Goal: Transaction & Acquisition: Purchase product/service

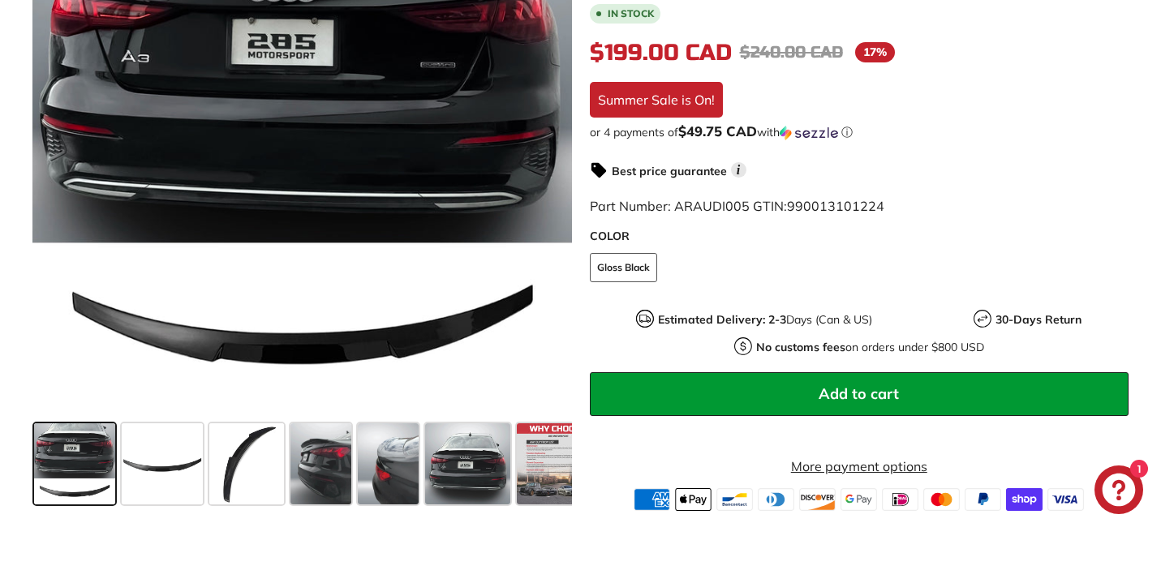
scroll to position [451, 0]
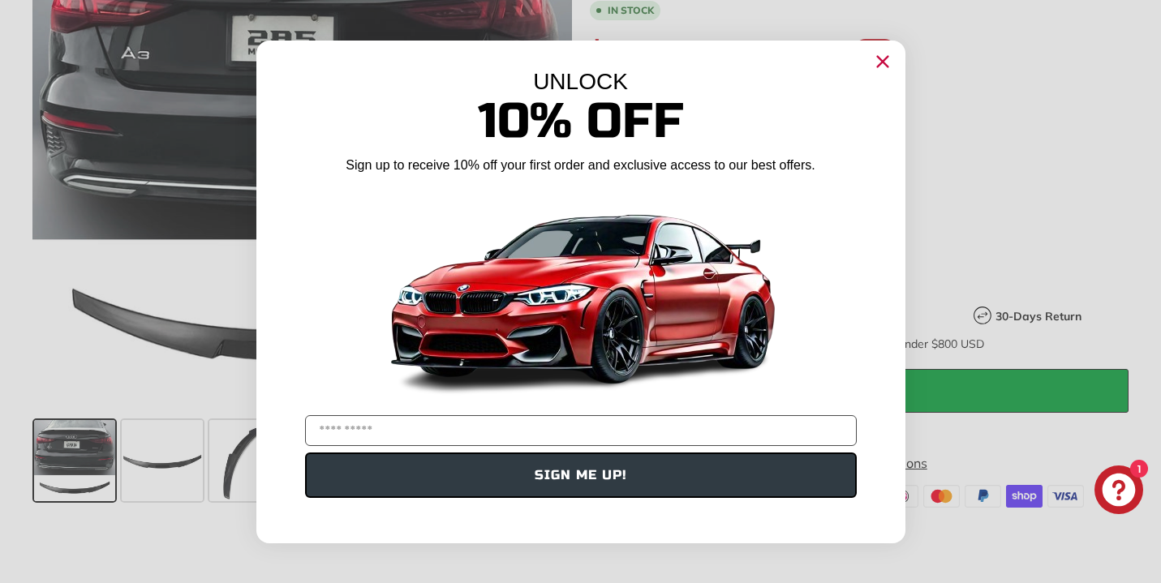
click at [877, 67] on icon "Close dialog" at bounding box center [882, 61] width 11 height 11
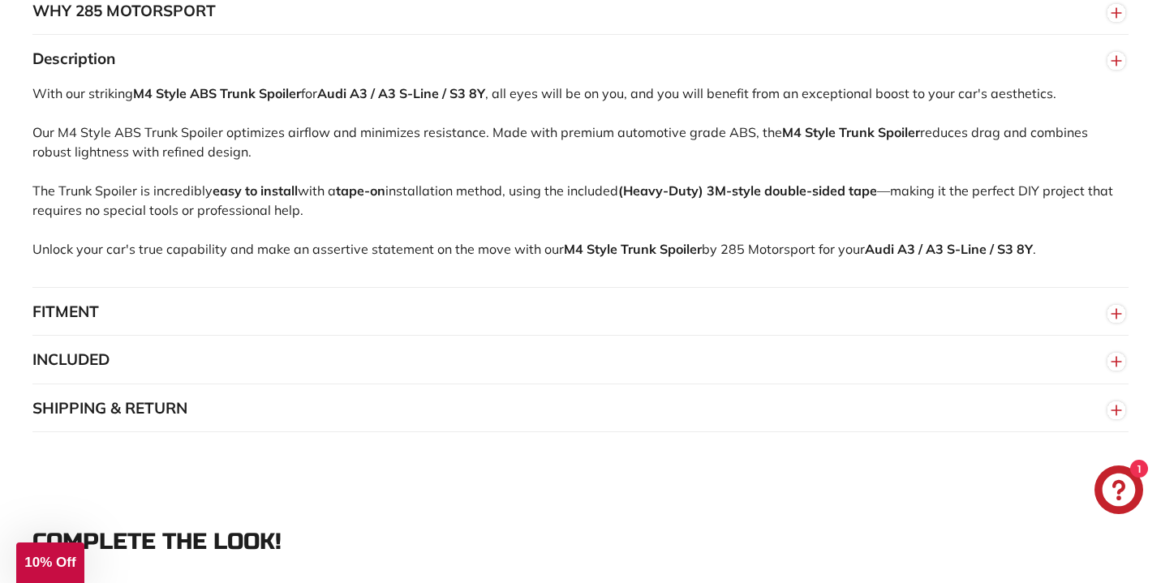
scroll to position [1059, 0]
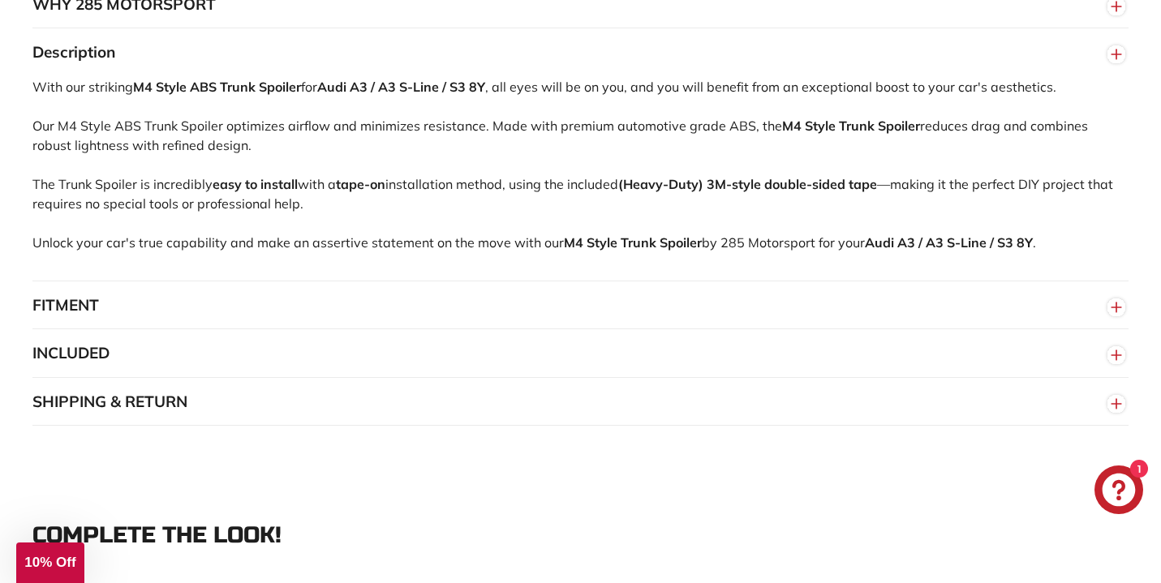
click at [479, 358] on button "INCLUDED" at bounding box center [580, 353] width 1096 height 49
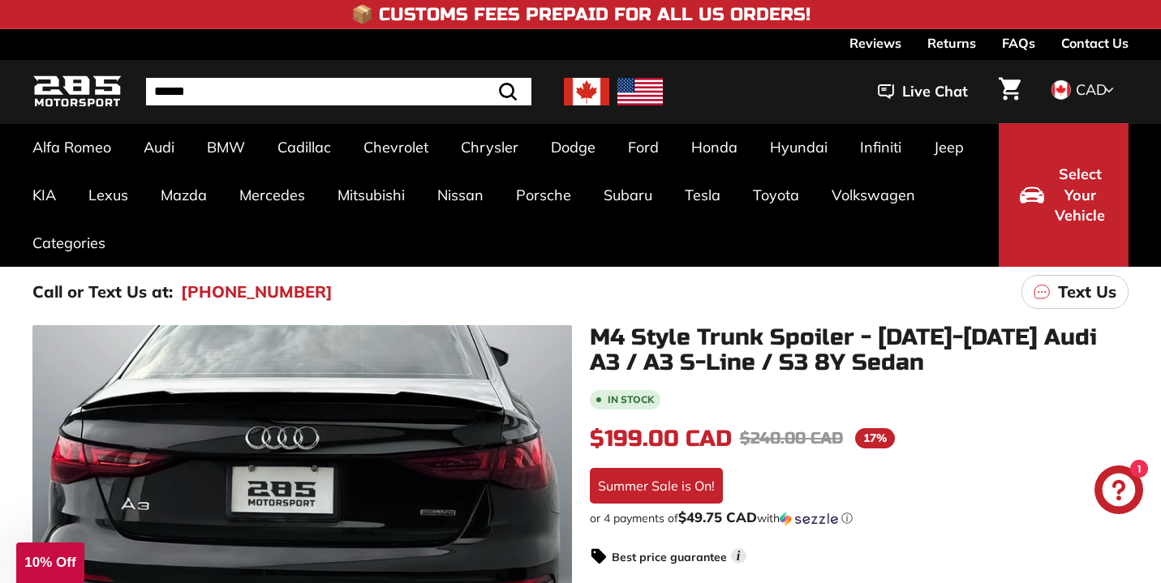
scroll to position [0, 0]
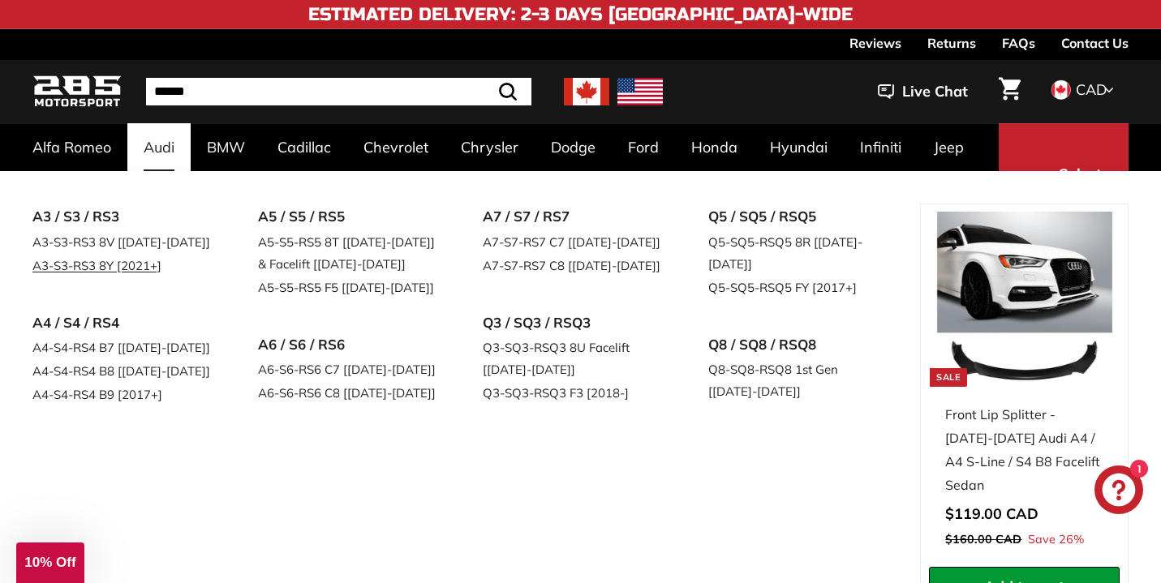
click at [115, 262] on link "A3-S3-RS3 8Y [2021+]" at bounding box center [122, 266] width 180 height 24
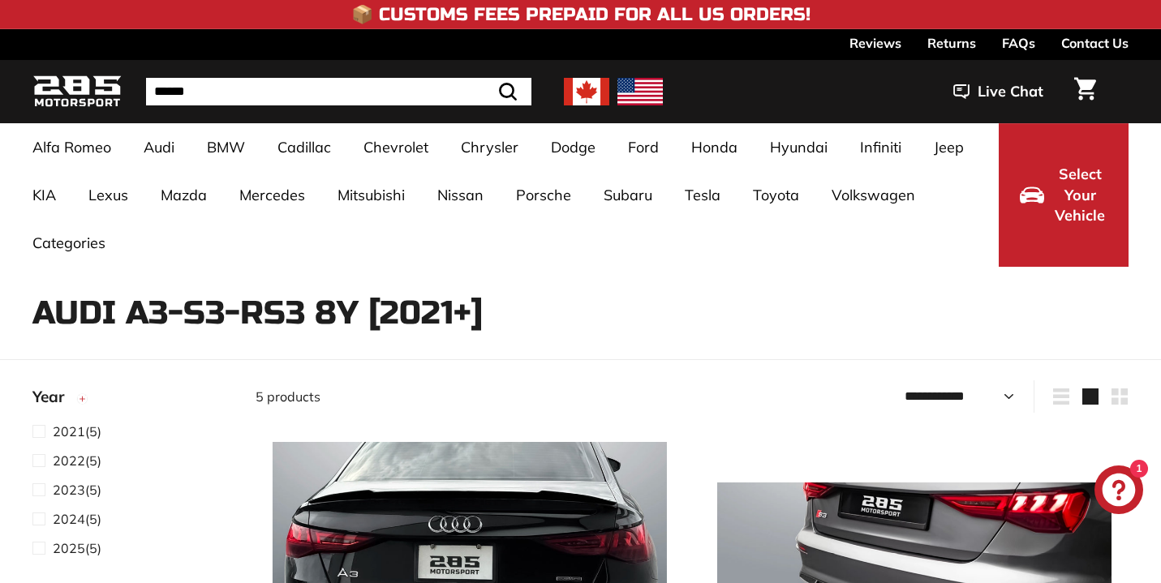
select select "**********"
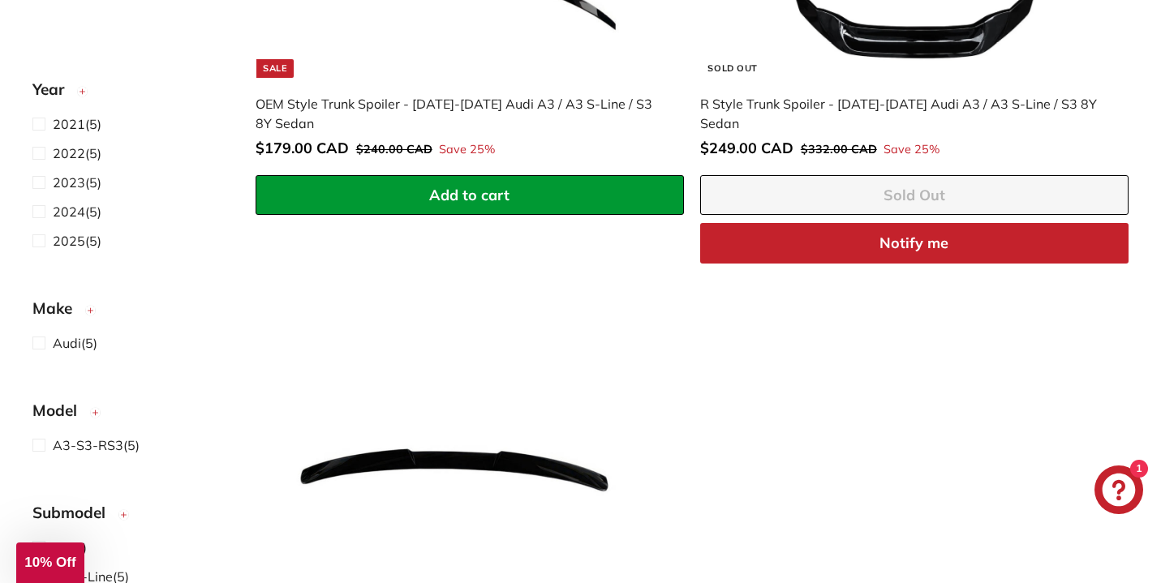
scroll to position [1338, 0]
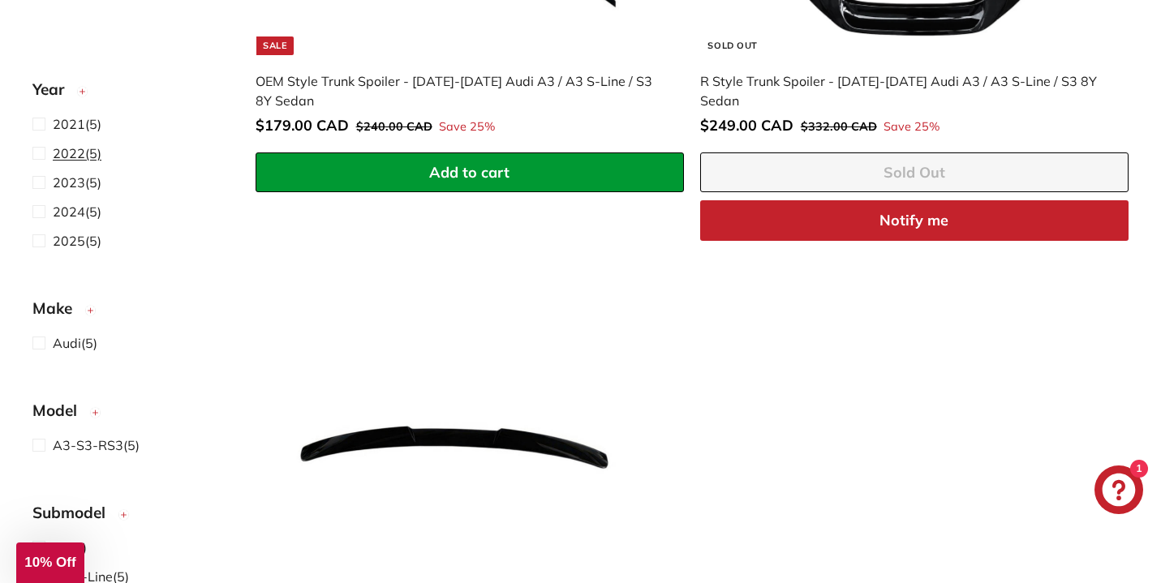
click at [56, 153] on span "2022" at bounding box center [69, 153] width 32 height 16
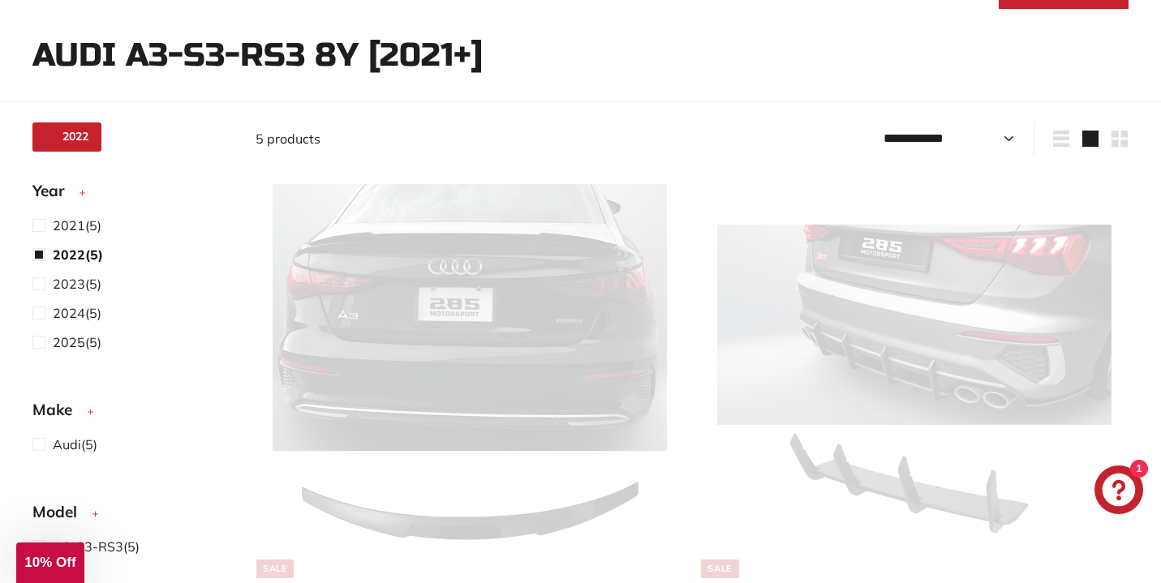
select select "**********"
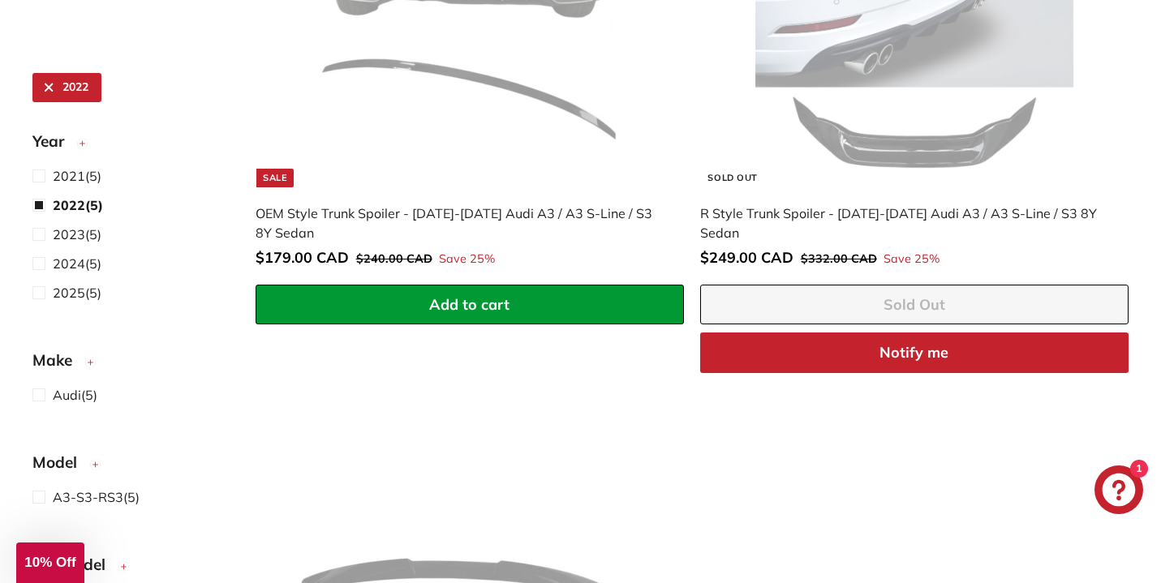
scroll to position [1150, 0]
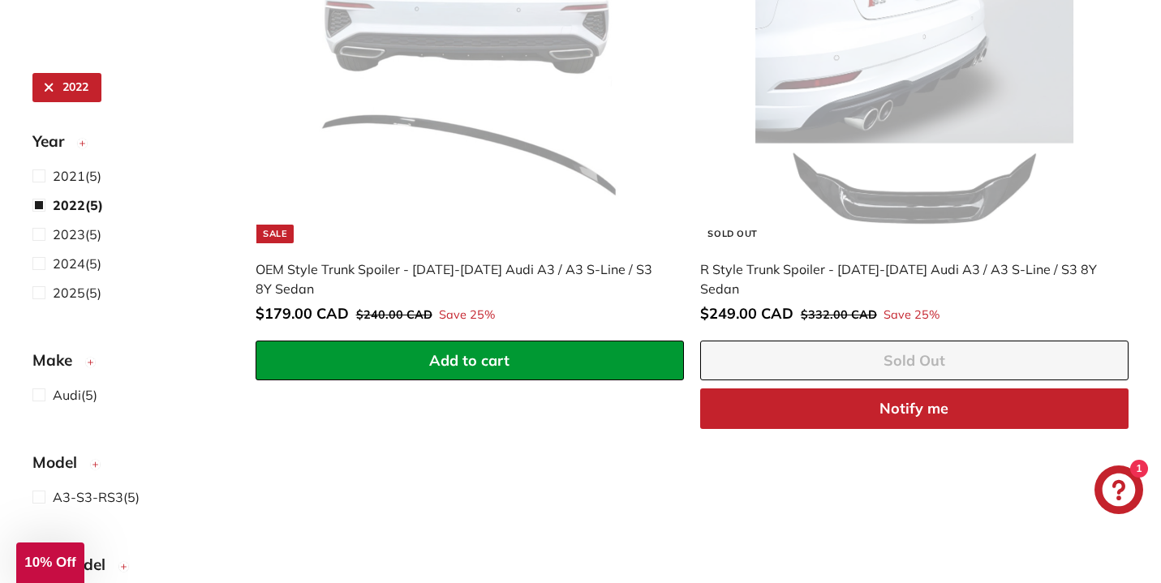
click at [462, 59] on img at bounding box center [470, 46] width 394 height 394
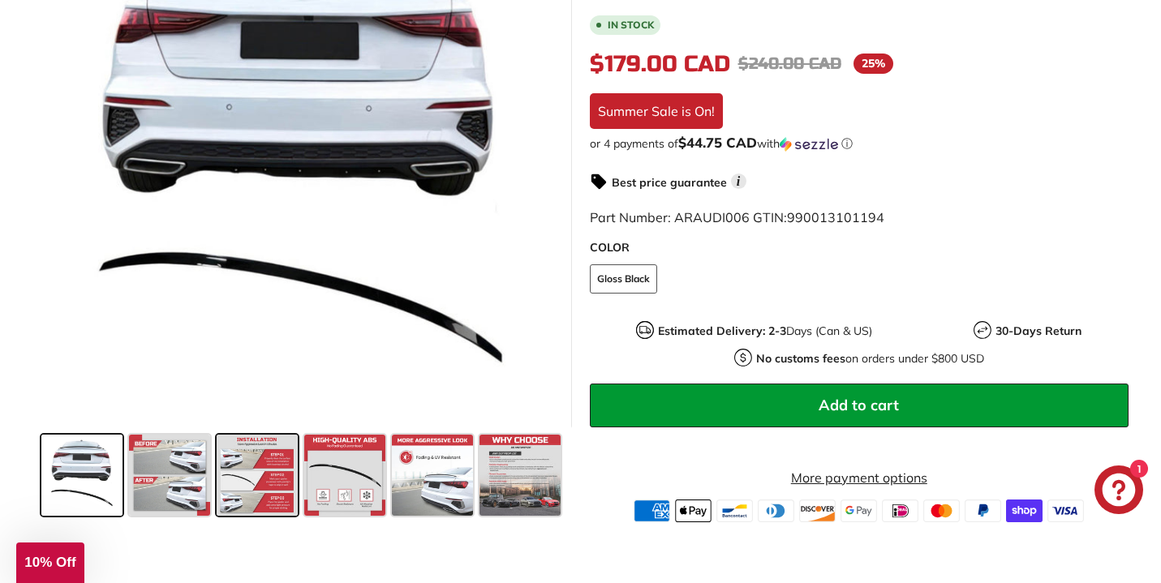
click at [286, 475] on span at bounding box center [257, 475] width 81 height 81
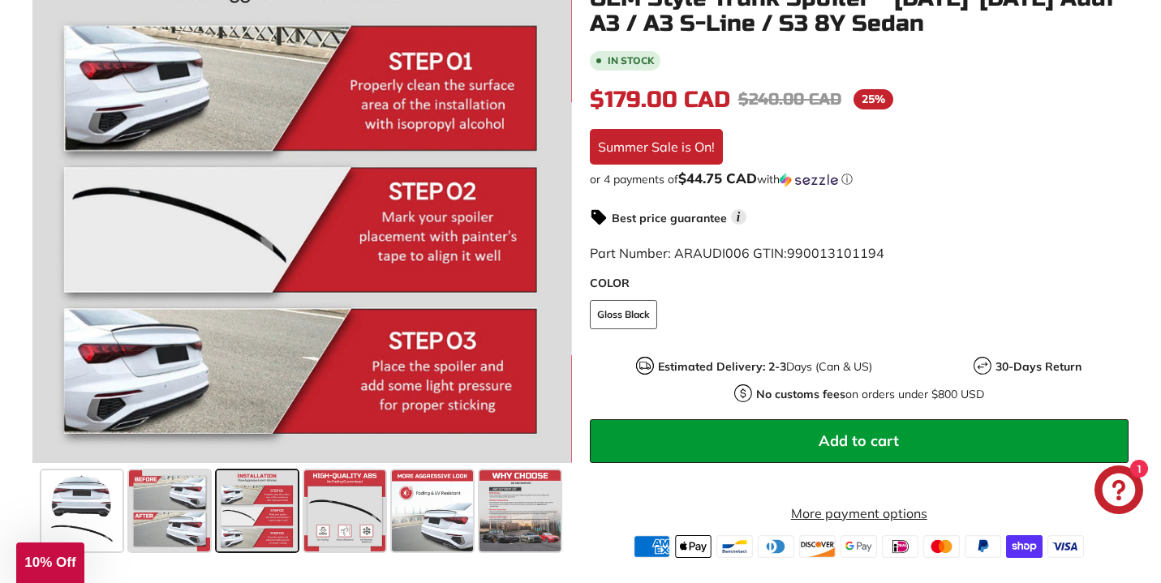
scroll to position [488, 0]
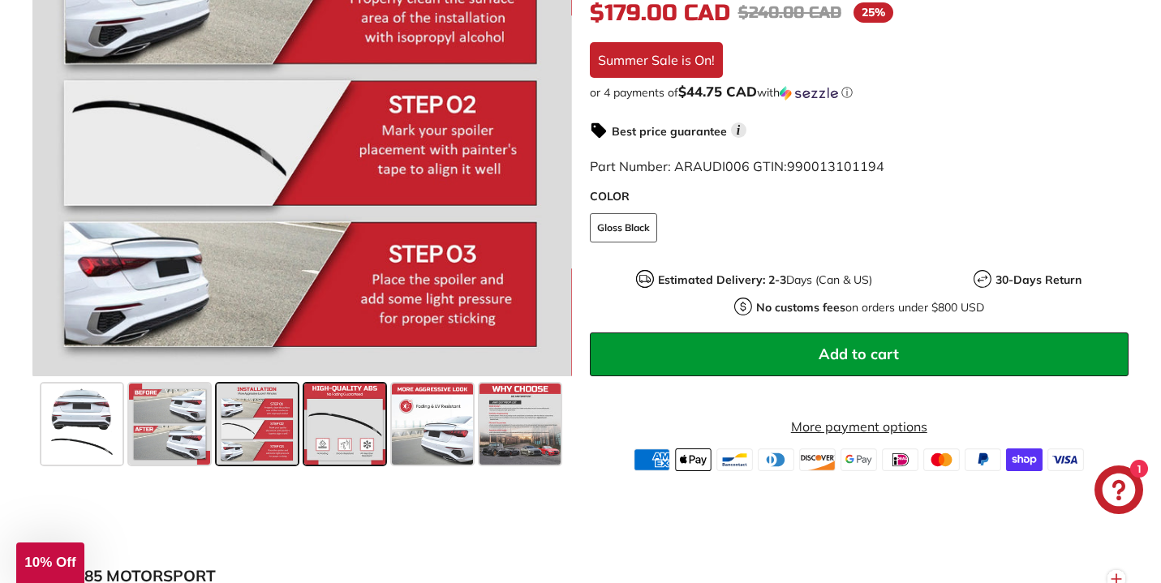
click at [324, 415] on span at bounding box center [344, 424] width 81 height 81
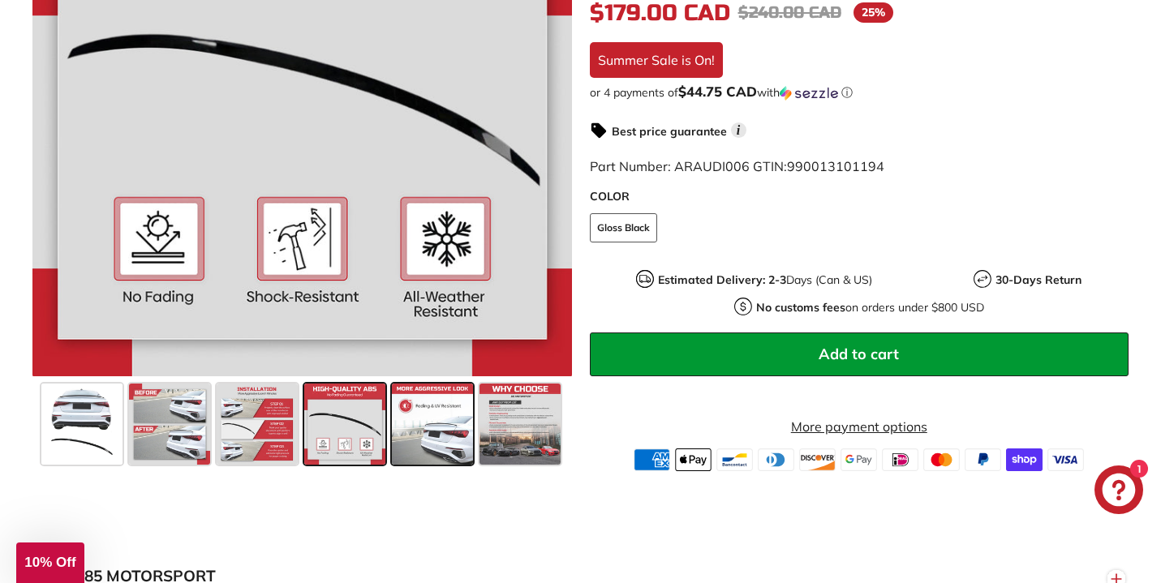
click at [427, 427] on span at bounding box center [432, 424] width 81 height 81
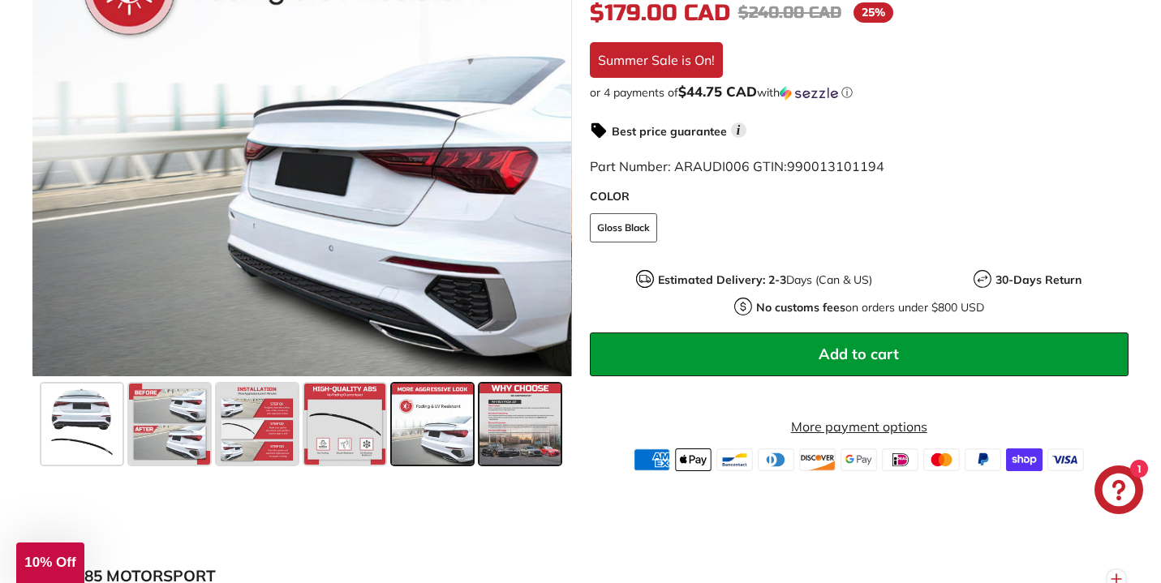
click at [539, 420] on span at bounding box center [519, 424] width 81 height 81
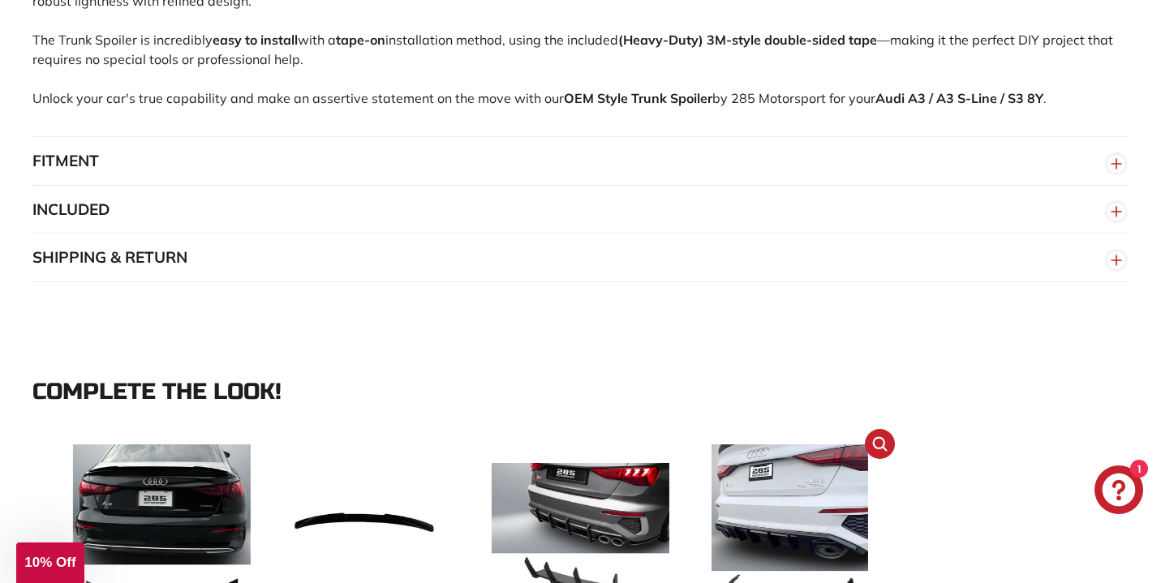
scroll to position [439, 0]
